Goal: Transaction & Acquisition: Purchase product/service

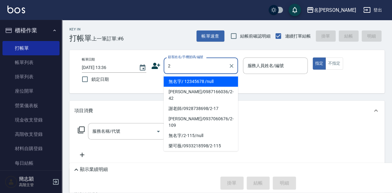
type input "無名字/ 12345678 /null"
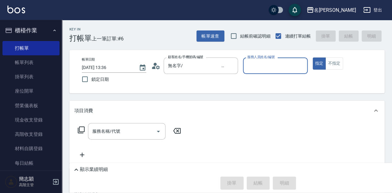
click at [313, 57] on button "指定" at bounding box center [319, 63] width 13 height 12
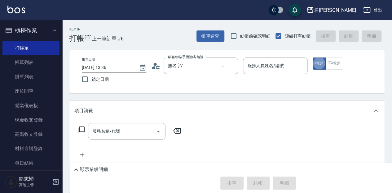
type button "true"
click at [278, 60] on input "服務人員姓名/編號" at bounding box center [275, 65] width 59 height 11
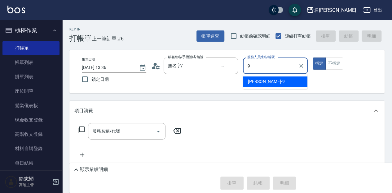
type input "[PERSON_NAME]-9"
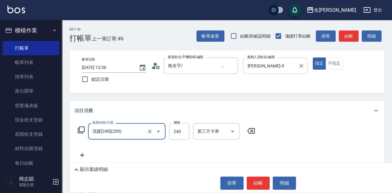
type input "洗髮[240](200)"
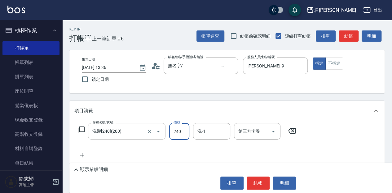
click at [146, 134] on div at bounding box center [153, 131] width 17 height 16
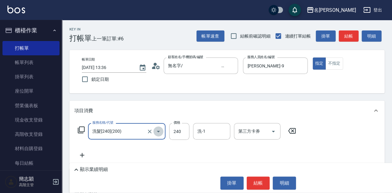
click at [154, 133] on button "Open" at bounding box center [158, 131] width 10 height 10
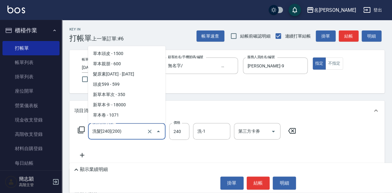
scroll to position [28, 0]
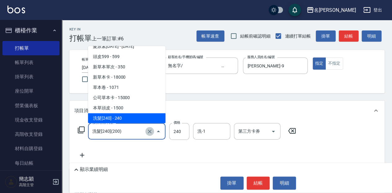
click at [151, 134] on icon "Clear" at bounding box center [150, 131] width 6 height 6
click at [141, 133] on input "服務名稱/代號" at bounding box center [118, 131] width 55 height 11
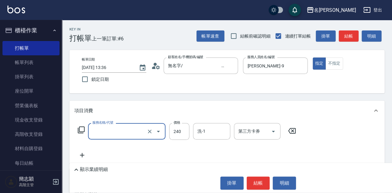
click at [137, 133] on input "服務名稱/代號" at bounding box center [118, 131] width 55 height 11
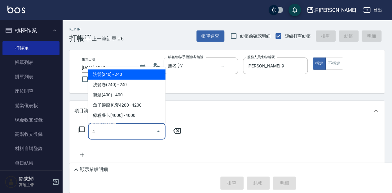
scroll to position [0, 0]
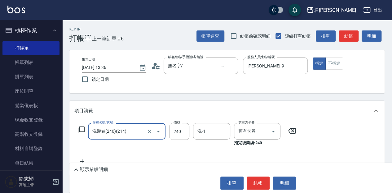
type input "洗髮卷(240)(214)"
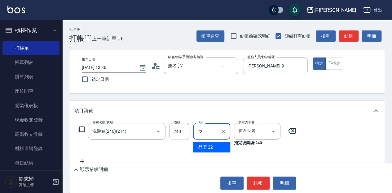
type input "品潔-22"
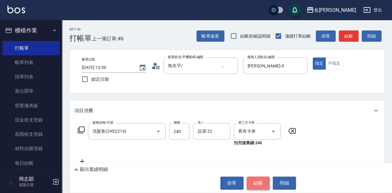
click at [254, 182] on button "結帳" at bounding box center [258, 182] width 23 height 13
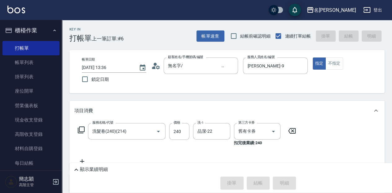
type input "[DATE] 14:53"
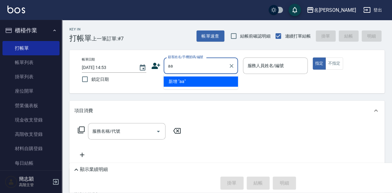
type input "aa"
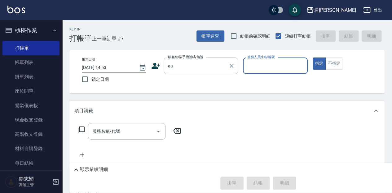
type input "8"
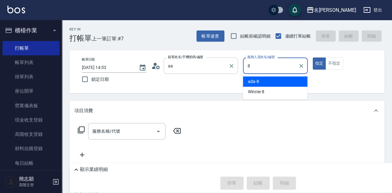
type input "無名字/aa/null"
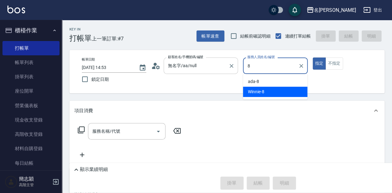
type input "Winnie-8"
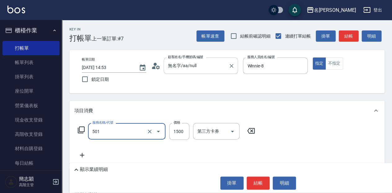
type input "染髮(1500](501)"
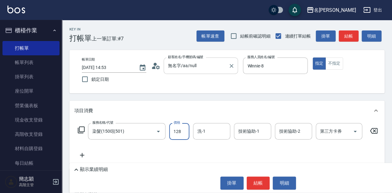
type input "128"
click at [215, 137] on div "ada-8 洗-1" at bounding box center [211, 131] width 37 height 16
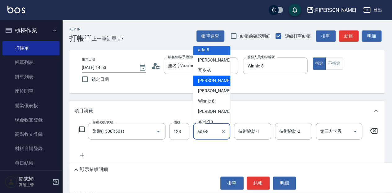
scroll to position [41, 0]
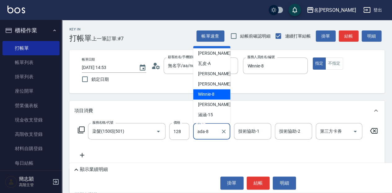
click at [221, 92] on div "Winnie -8" at bounding box center [211, 94] width 37 height 10
type input "Winnie-8"
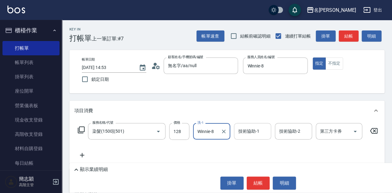
click at [251, 128] on div "技術協助-1 技術協助-1" at bounding box center [252, 131] width 37 height 16
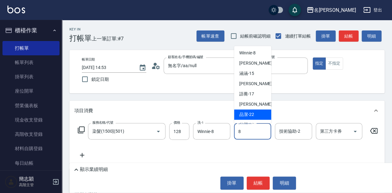
scroll to position [0, 0]
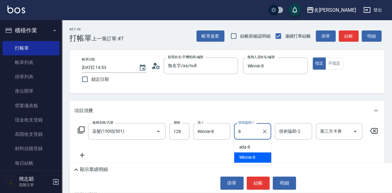
type input "Winnie-8"
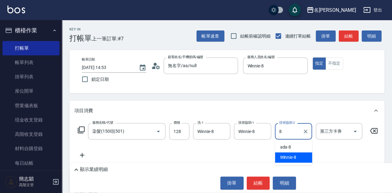
type input "Winnie-8"
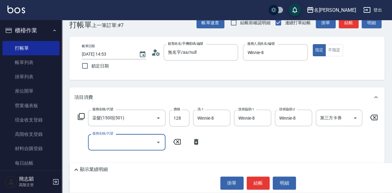
scroll to position [20, 0]
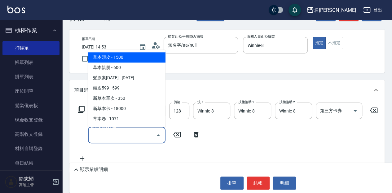
click at [108, 138] on input "服務名稱/代號" at bounding box center [122, 134] width 63 height 11
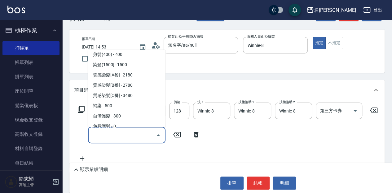
scroll to position [475, 0]
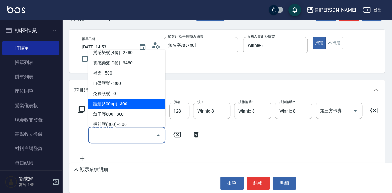
click at [137, 101] on span "護髮(300up) - 300" at bounding box center [127, 104] width 78 height 10
type input "護髮(300up)(603)"
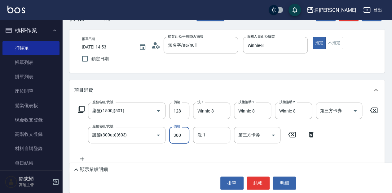
click at [186, 132] on input "300" at bounding box center [179, 135] width 20 height 17
type input "640"
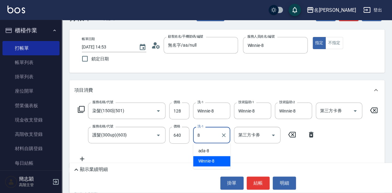
type input "Winnie-8"
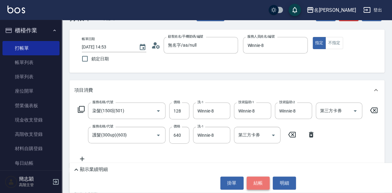
click at [261, 179] on button "結帳" at bounding box center [258, 182] width 23 height 13
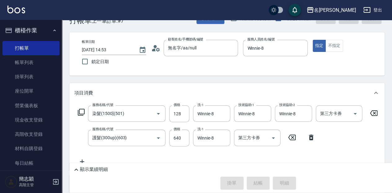
scroll to position [7, 0]
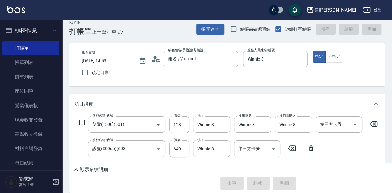
type input "[DATE] 15:39"
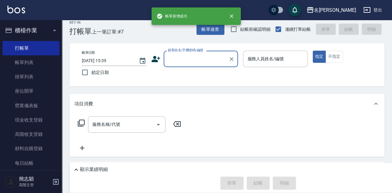
scroll to position [0, 0]
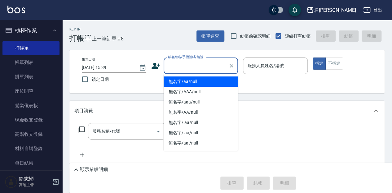
click at [205, 63] on input "顧客姓名/手機號碼/編號" at bounding box center [197, 65] width 60 height 11
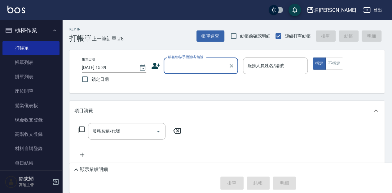
click at [201, 66] on input "顧客姓名/手機號碼/編號" at bounding box center [197, 65] width 60 height 11
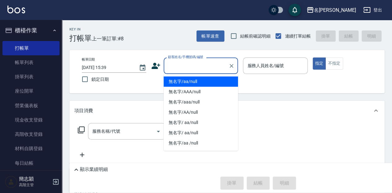
click at [201, 66] on input "顧客姓名/手機號碼/編號" at bounding box center [197, 65] width 60 height 11
click at [206, 82] on li "無名字/aa/null" at bounding box center [201, 81] width 74 height 10
type input "無名字/aa/null"
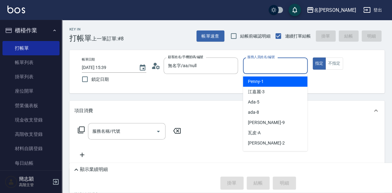
click at [270, 63] on input "服務人員姓名/編號" at bounding box center [275, 65] width 59 height 11
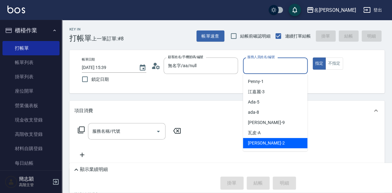
click at [275, 143] on div "[PERSON_NAME] -2" at bounding box center [275, 143] width 64 height 10
type input "[PERSON_NAME]-2"
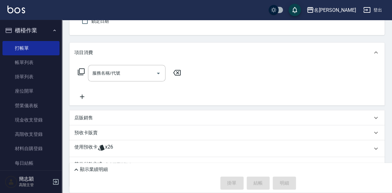
scroll to position [62, 0]
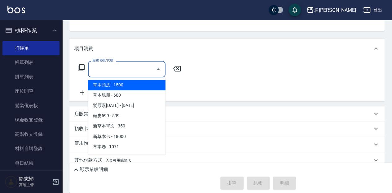
click at [134, 68] on input "服務名稱/代號" at bounding box center [122, 69] width 63 height 11
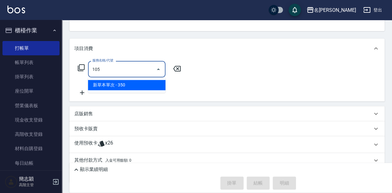
click at [134, 86] on span "新草本單次 - 350" at bounding box center [127, 85] width 78 height 10
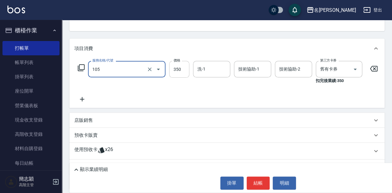
type input "新草本單次(105)"
click at [180, 68] on input "350" at bounding box center [179, 69] width 20 height 17
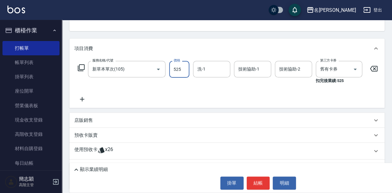
type input "525"
click at [213, 69] on input "洗-1" at bounding box center [212, 69] width 32 height 11
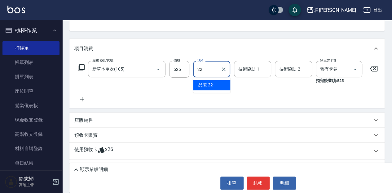
click at [221, 86] on div "品潔 -22" at bounding box center [211, 85] width 37 height 10
type input "品潔-22"
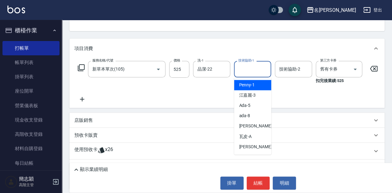
click at [254, 66] on input "技術協助-1" at bounding box center [253, 69] width 32 height 11
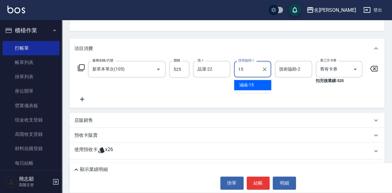
click at [260, 84] on div "涵涵 -15" at bounding box center [252, 85] width 37 height 10
type input "涵涵-15"
click at [297, 67] on input "技術協助-2" at bounding box center [294, 69] width 32 height 11
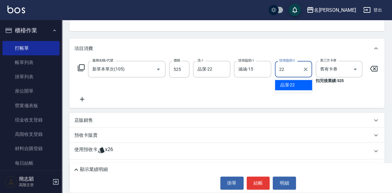
click at [295, 86] on div "品潔 -22" at bounding box center [293, 85] width 37 height 10
type input "品潔-22"
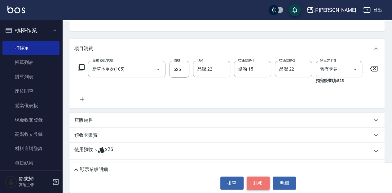
click at [258, 183] on button "結帳" at bounding box center [258, 182] width 23 height 13
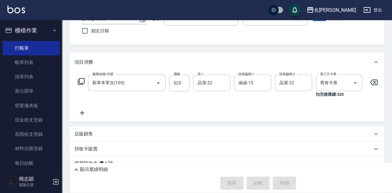
scroll to position [32, 0]
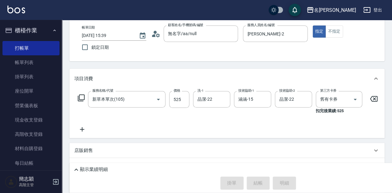
type input "[DATE] 15:54"
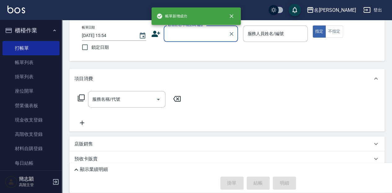
scroll to position [0, 0]
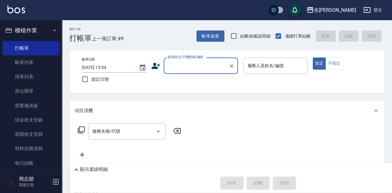
click at [181, 64] on input "顧客姓名/手機號碼/編號" at bounding box center [197, 65] width 60 height 11
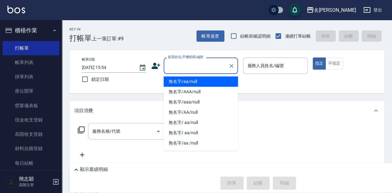
click at [182, 81] on li "無名字/aa/null" at bounding box center [201, 81] width 74 height 10
type input "無名字/aa/null"
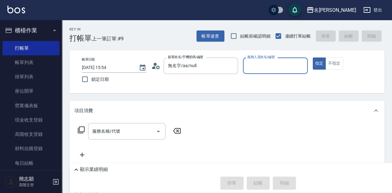
click at [259, 70] on input "服務人員姓名/編號" at bounding box center [275, 65] width 59 height 11
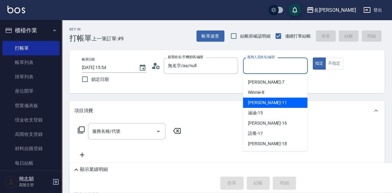
scroll to position [71, 0]
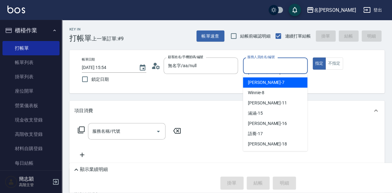
click at [283, 80] on div "[PERSON_NAME] -7" at bounding box center [275, 82] width 64 height 10
type input "[PERSON_NAME]-7"
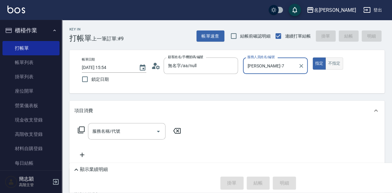
click at [334, 64] on button "不指定" at bounding box center [334, 63] width 17 height 12
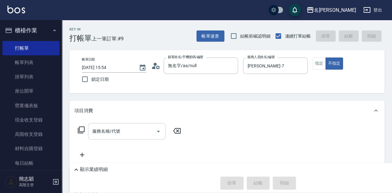
click at [131, 127] on input "服務名稱/代號" at bounding box center [122, 131] width 63 height 11
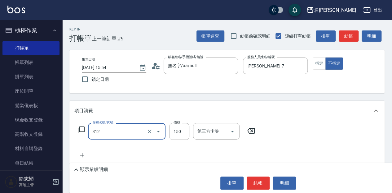
type input "單梳(812)"
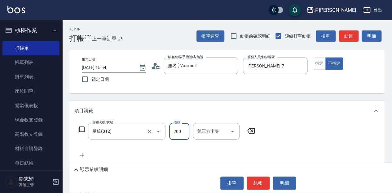
type input "200"
click at [258, 181] on button "結帳" at bounding box center [258, 182] width 23 height 13
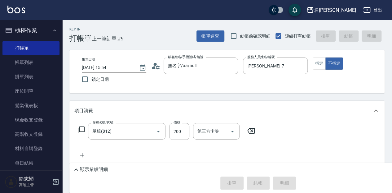
type input "[DATE] 16:16"
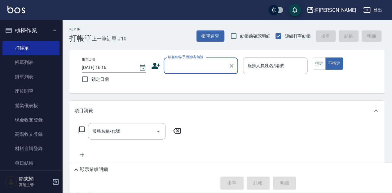
click at [179, 65] on input "顧客姓名/手機號碼/編號" at bounding box center [197, 65] width 60 height 11
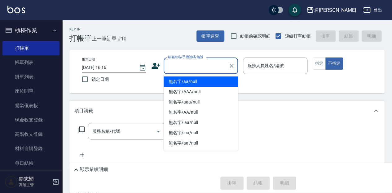
click at [212, 82] on li "無名字/aa/null" at bounding box center [201, 81] width 74 height 10
type input "無名字/aa/null"
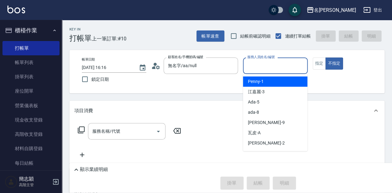
click at [261, 66] on input "服務人員姓名/編號" at bounding box center [275, 65] width 59 height 11
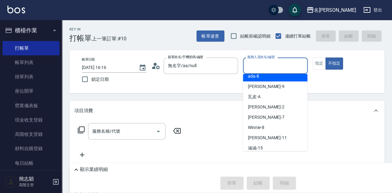
scroll to position [41, 0]
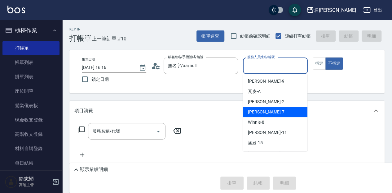
click at [283, 109] on div "[PERSON_NAME] -7" at bounding box center [275, 112] width 64 height 10
type input "[PERSON_NAME]-7"
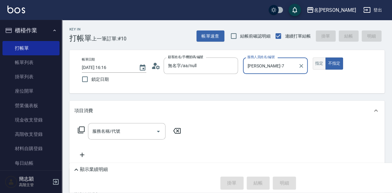
click at [318, 63] on button "指定" at bounding box center [319, 63] width 13 height 12
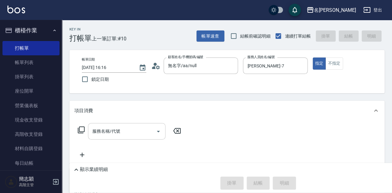
click at [130, 130] on input "服務名稱/代號" at bounding box center [122, 131] width 63 height 11
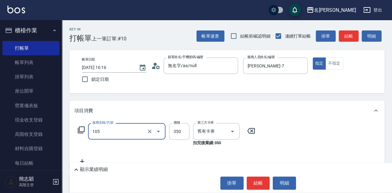
type input "新草本單次(105)"
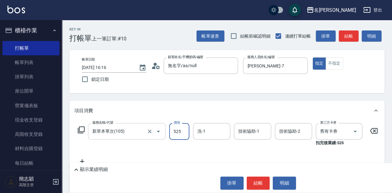
type input "525"
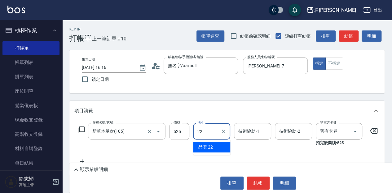
type input "品潔-22"
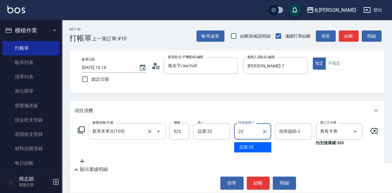
type input "品潔-22"
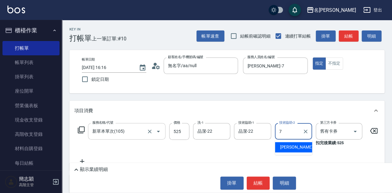
type input "[PERSON_NAME]-7"
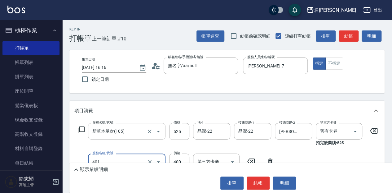
type input "剪髮(400)(401)"
type input "450"
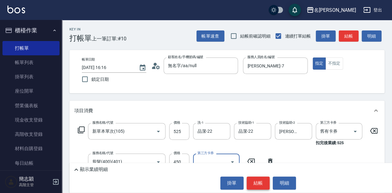
click at [255, 185] on button "結帳" at bounding box center [258, 182] width 23 height 13
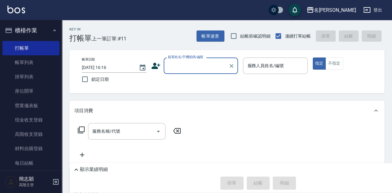
click at [180, 69] on input "顧客姓名/手機號碼/編號" at bounding box center [197, 65] width 60 height 11
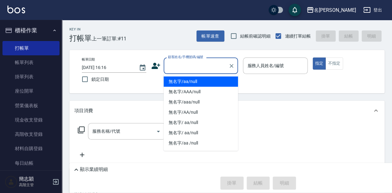
drag, startPoint x: 183, startPoint y: 81, endPoint x: 247, endPoint y: 74, distance: 64.8
click at [183, 81] on li "無名字/aa/null" at bounding box center [201, 81] width 74 height 10
type input "無名字/aa/null"
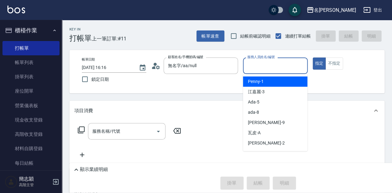
click at [280, 64] on input "服務人員姓名/編號" at bounding box center [275, 65] width 59 height 11
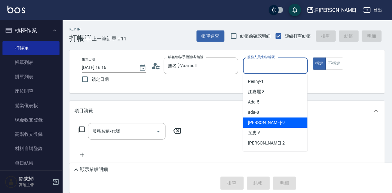
scroll to position [20, 0]
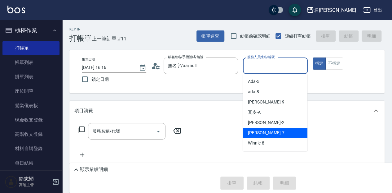
click at [280, 131] on div "[PERSON_NAME] -7" at bounding box center [275, 132] width 64 height 10
type input "[PERSON_NAME]-7"
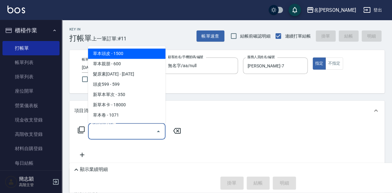
drag, startPoint x: 133, startPoint y: 132, endPoint x: 143, endPoint y: 129, distance: 10.4
click at [134, 132] on input "服務名稱/代號" at bounding box center [122, 131] width 63 height 11
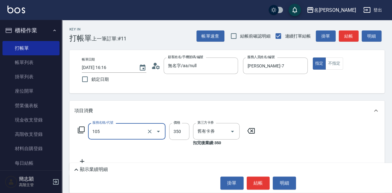
type input "新草本單次(105)"
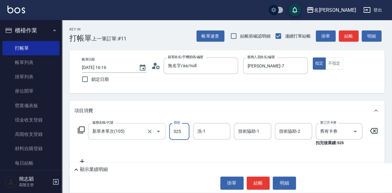
type input "525"
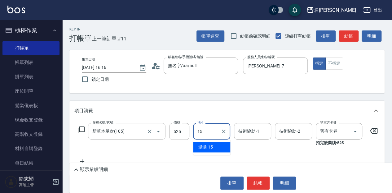
type input "涵涵-15"
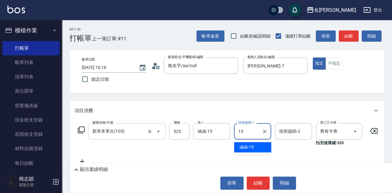
type input "涵涵-15"
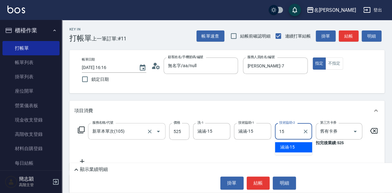
type input "涵涵-15"
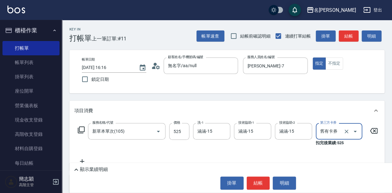
click at [261, 182] on button "結帳" at bounding box center [258, 182] width 23 height 13
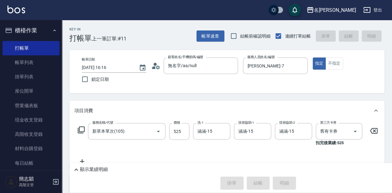
type input "[DATE] 16:17"
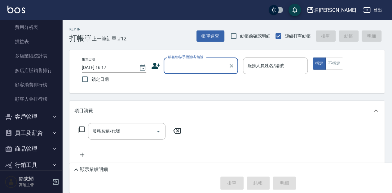
scroll to position [786, 0]
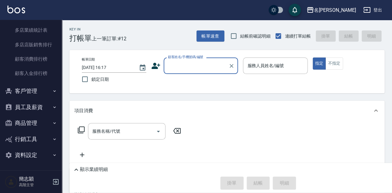
click at [29, 104] on button "員工及薪資" at bounding box center [30, 107] width 57 height 16
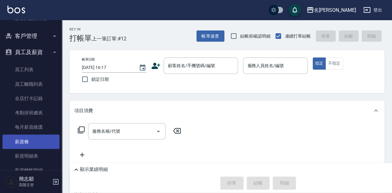
scroll to position [848, 0]
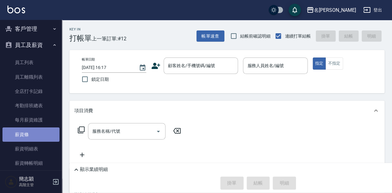
click at [42, 131] on link "薪資條" at bounding box center [30, 134] width 57 height 14
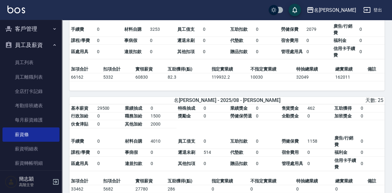
scroll to position [765, 0]
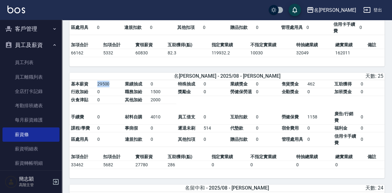
drag, startPoint x: 95, startPoint y: 86, endPoint x: 119, endPoint y: 85, distance: 23.3
click at [119, 85] on td "29500" at bounding box center [110, 84] width 28 height 8
drag, startPoint x: 119, startPoint y: 85, endPoint x: 120, endPoint y: 74, distance: 10.9
click at [120, 74] on div "名留中和 - 2025/08 - [PERSON_NAME] 天數: 25" at bounding box center [226, 76] width 315 height 7
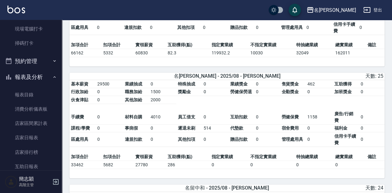
scroll to position [0, 0]
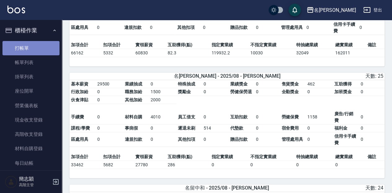
click at [50, 47] on link "打帳單" at bounding box center [30, 48] width 57 height 14
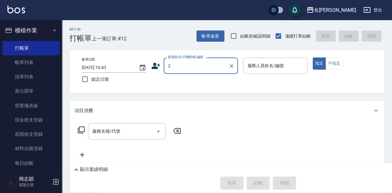
type input "無名字/ 12345678 /null"
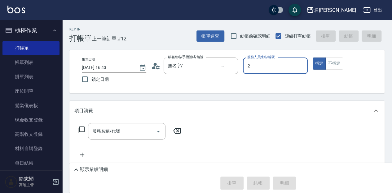
type input "[PERSON_NAME]-2"
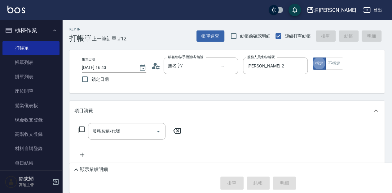
type button "true"
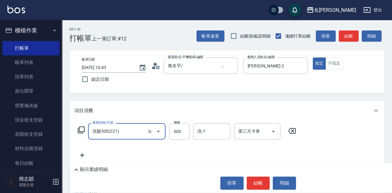
type input "洗髮300(221)"
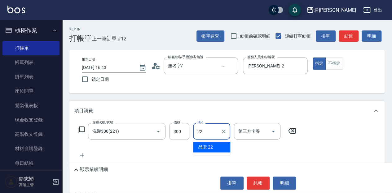
type input "2"
type input "涵涵-15"
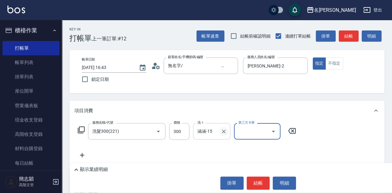
click at [220, 134] on button "Clear" at bounding box center [224, 131] width 9 height 9
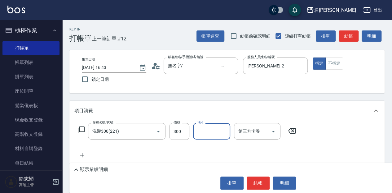
click at [207, 137] on div "洗-1" at bounding box center [211, 131] width 37 height 16
type input "品潔-22"
drag, startPoint x: 263, startPoint y: 182, endPoint x: 271, endPoint y: 173, distance: 12.5
click at [263, 182] on button "結帳" at bounding box center [258, 182] width 23 height 13
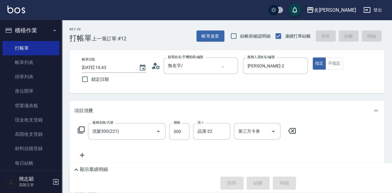
type input "[DATE] 17:18"
